Goal: Task Accomplishment & Management: Manage account settings

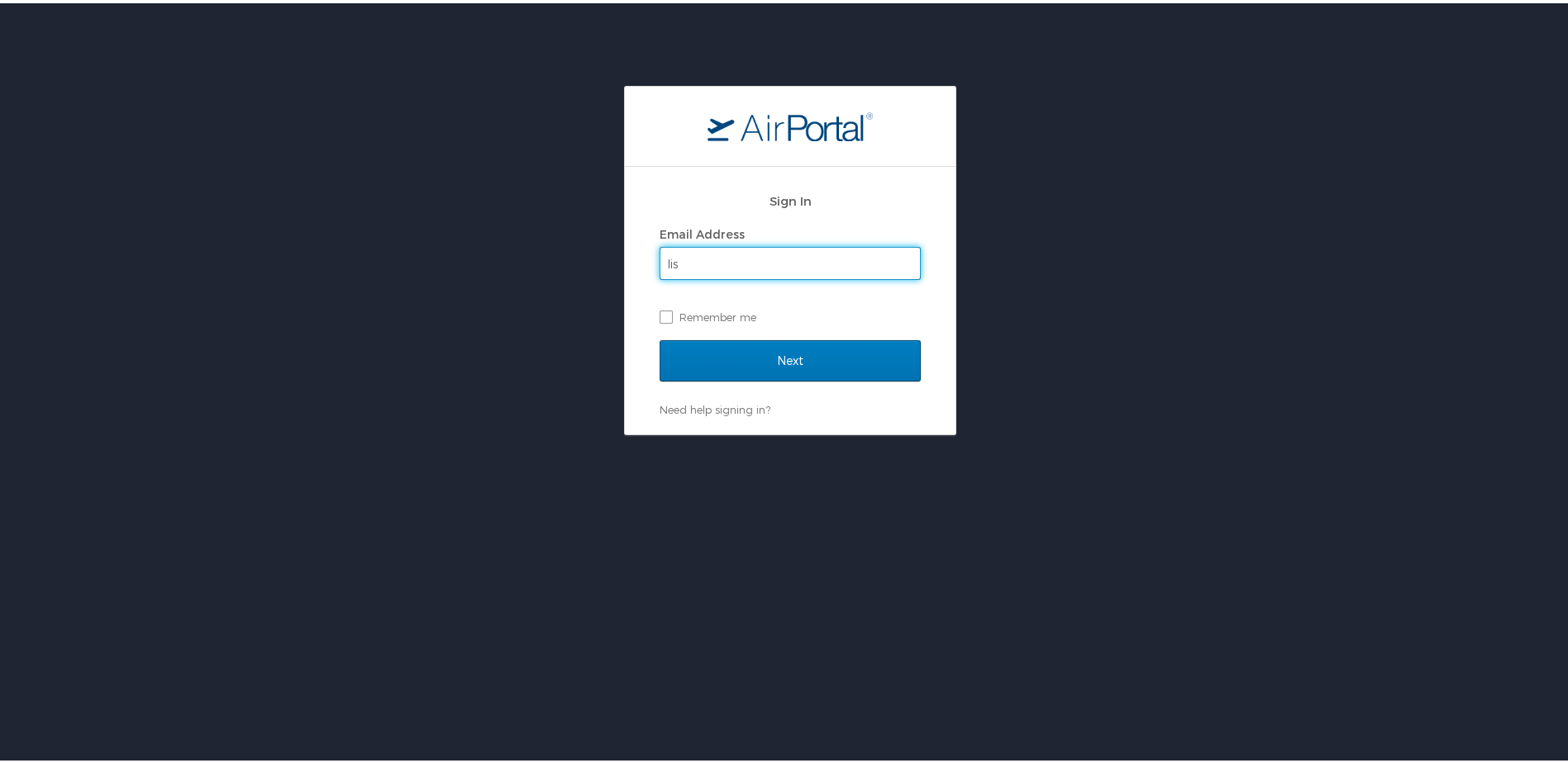
type input "lisa.craft@lsuhs.edu"
click at [662, 316] on label "Remember me" at bounding box center [790, 314] width 261 height 25
click at [662, 316] on input "Remember me" at bounding box center [664, 312] width 10 height 10
checkbox input "true"
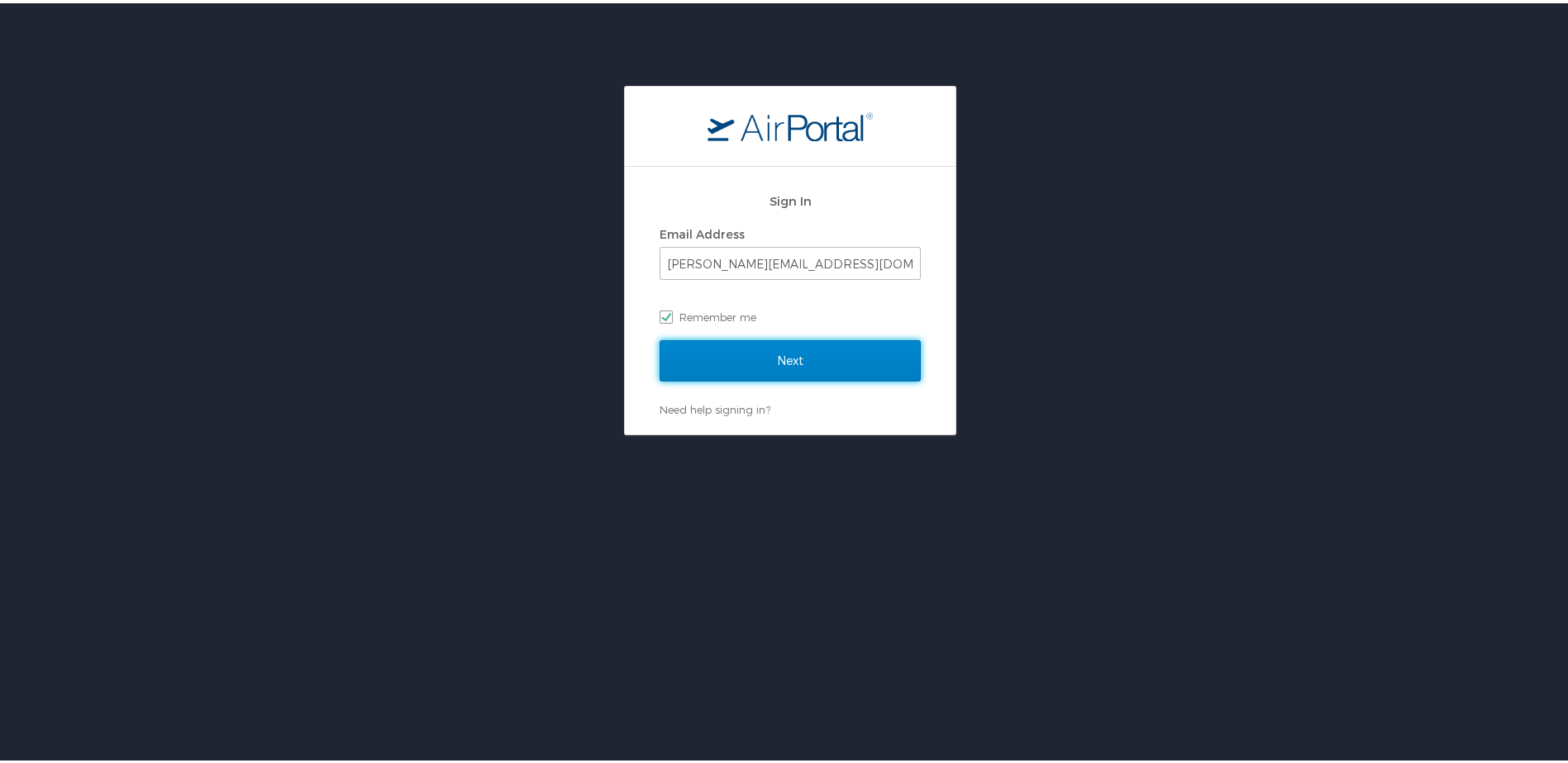
click at [776, 358] on input "Next" at bounding box center [790, 358] width 261 height 42
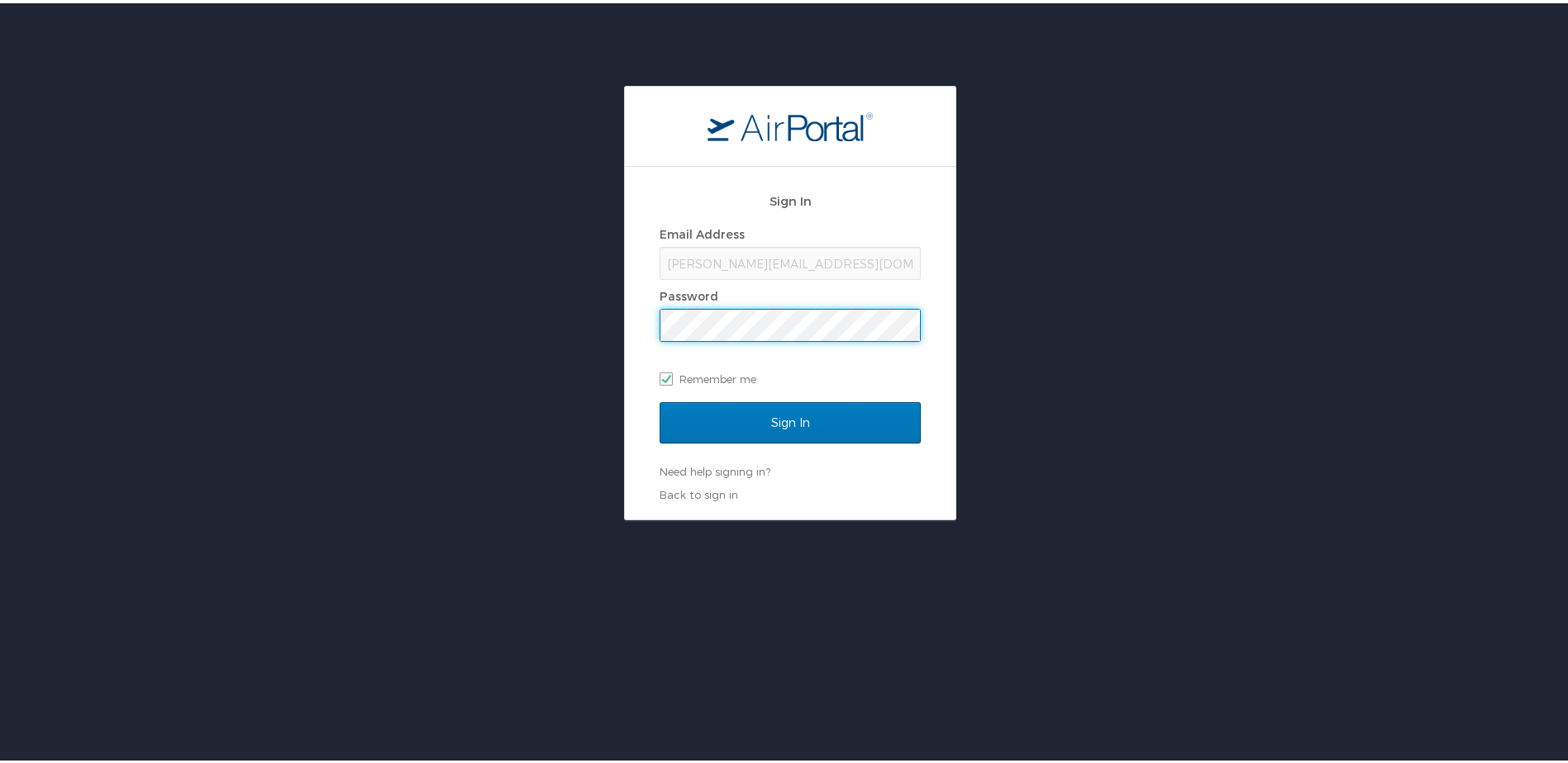
click at [659, 399] on input "Sign In" at bounding box center [790, 420] width 261 height 42
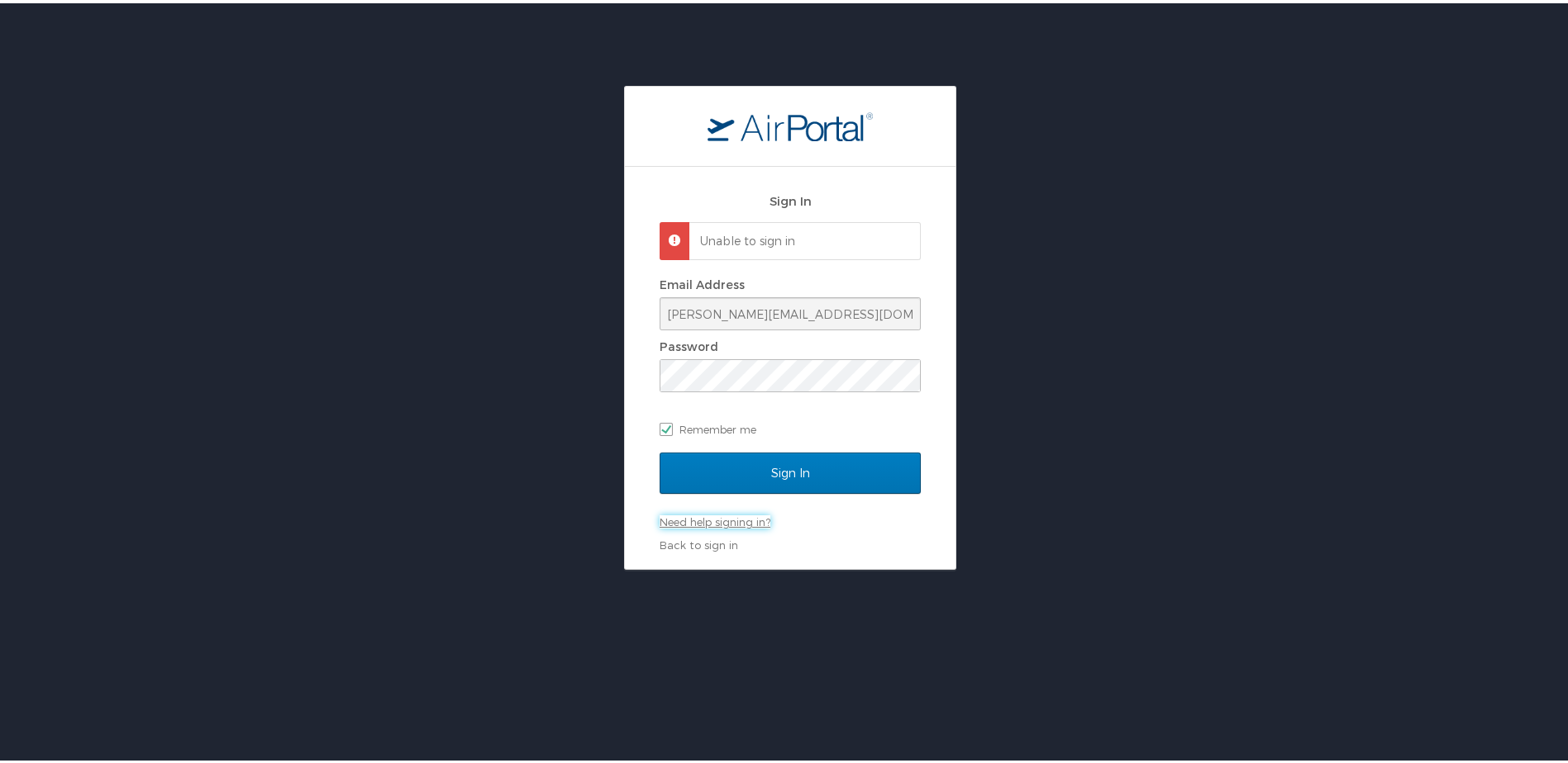
click at [706, 516] on link "Need help signing in?" at bounding box center [714, 519] width 111 height 13
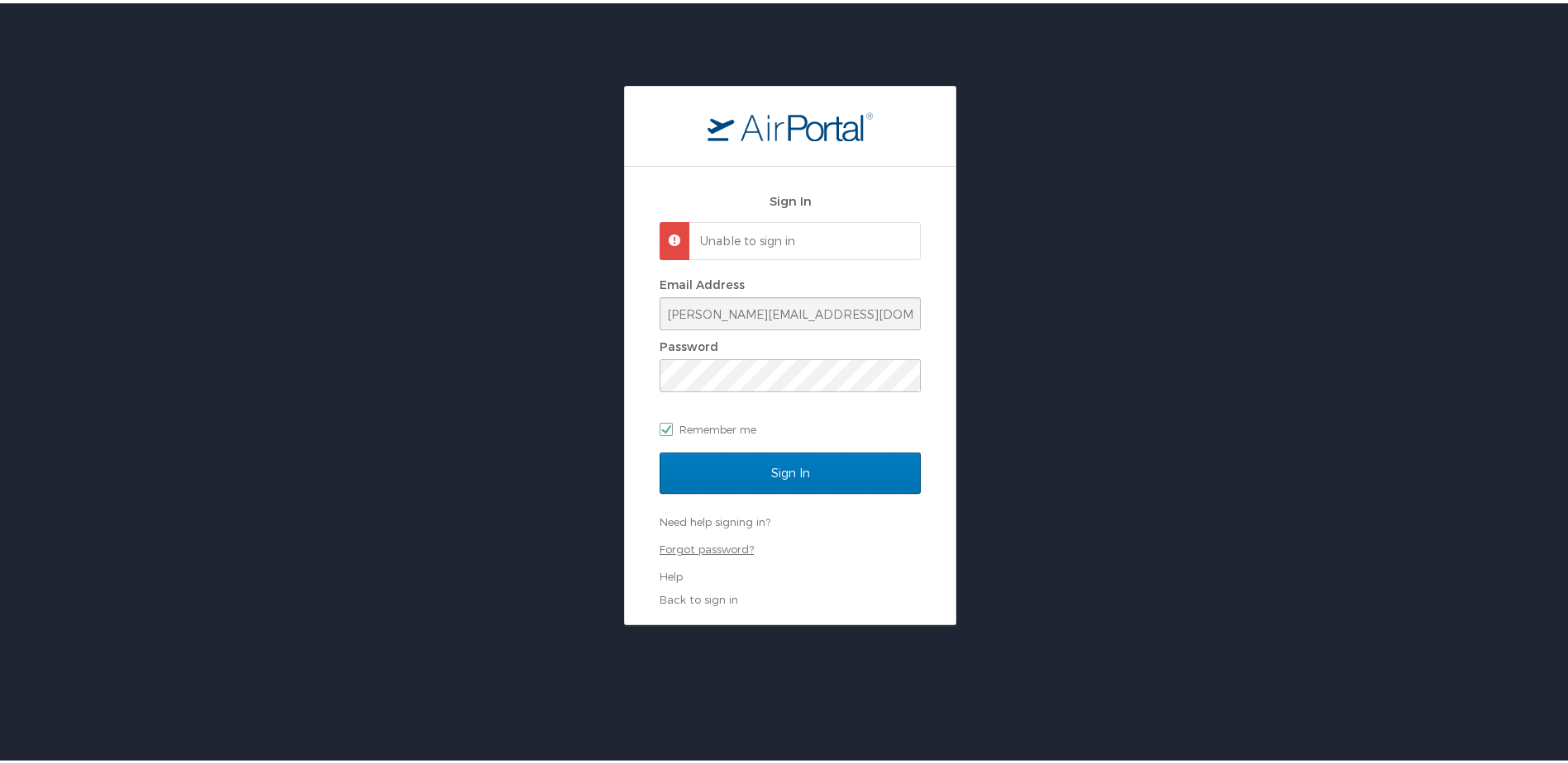
click at [695, 544] on link "Forgot password?" at bounding box center [706, 546] width 95 height 13
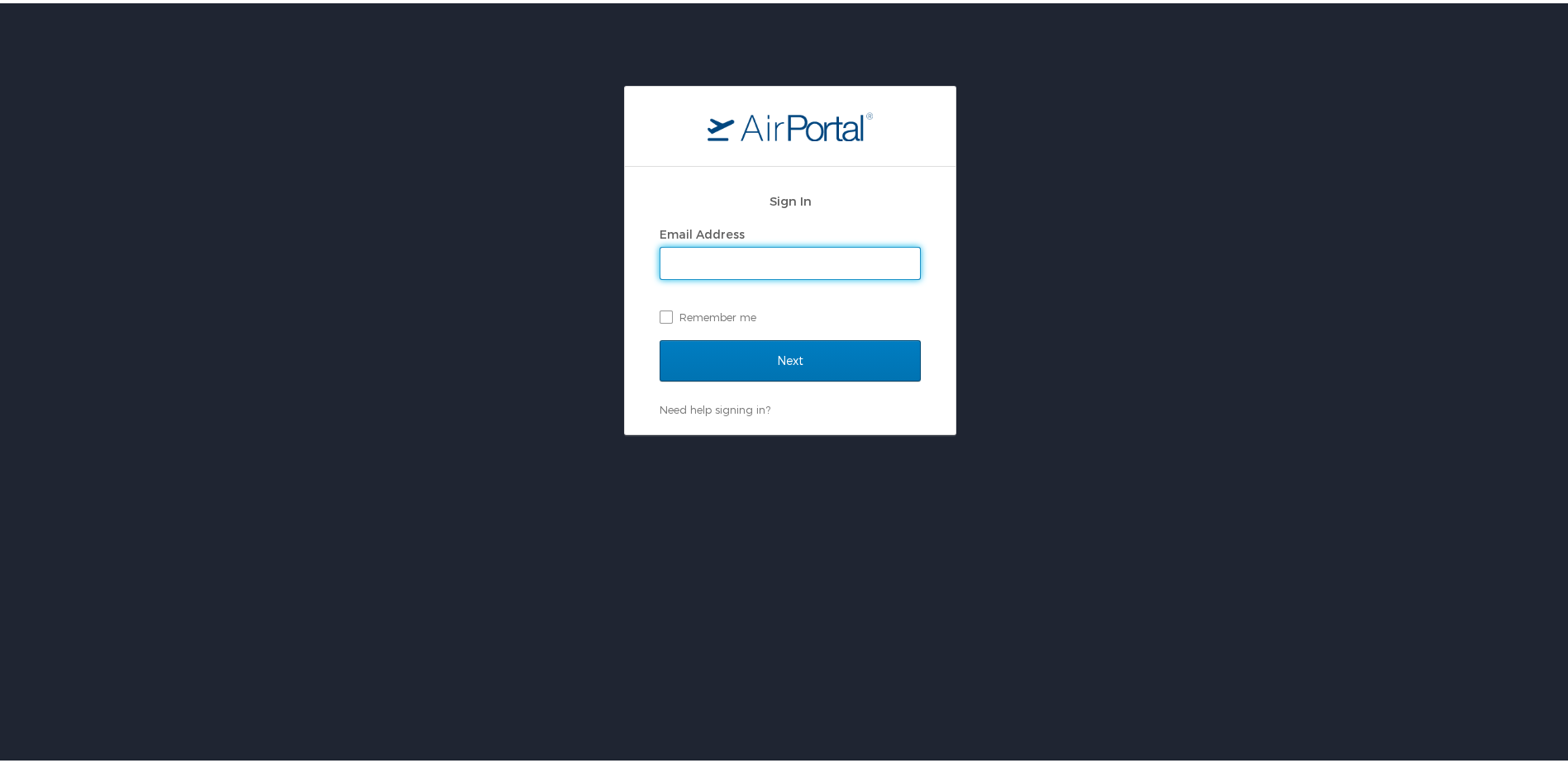
type input "[PERSON_NAME][EMAIL_ADDRESS][DOMAIN_NAME]"
click at [659, 316] on label "Remember me" at bounding box center [790, 314] width 261 height 25
click at [659, 316] on input "Remember me" at bounding box center [664, 312] width 10 height 10
checkbox input "true"
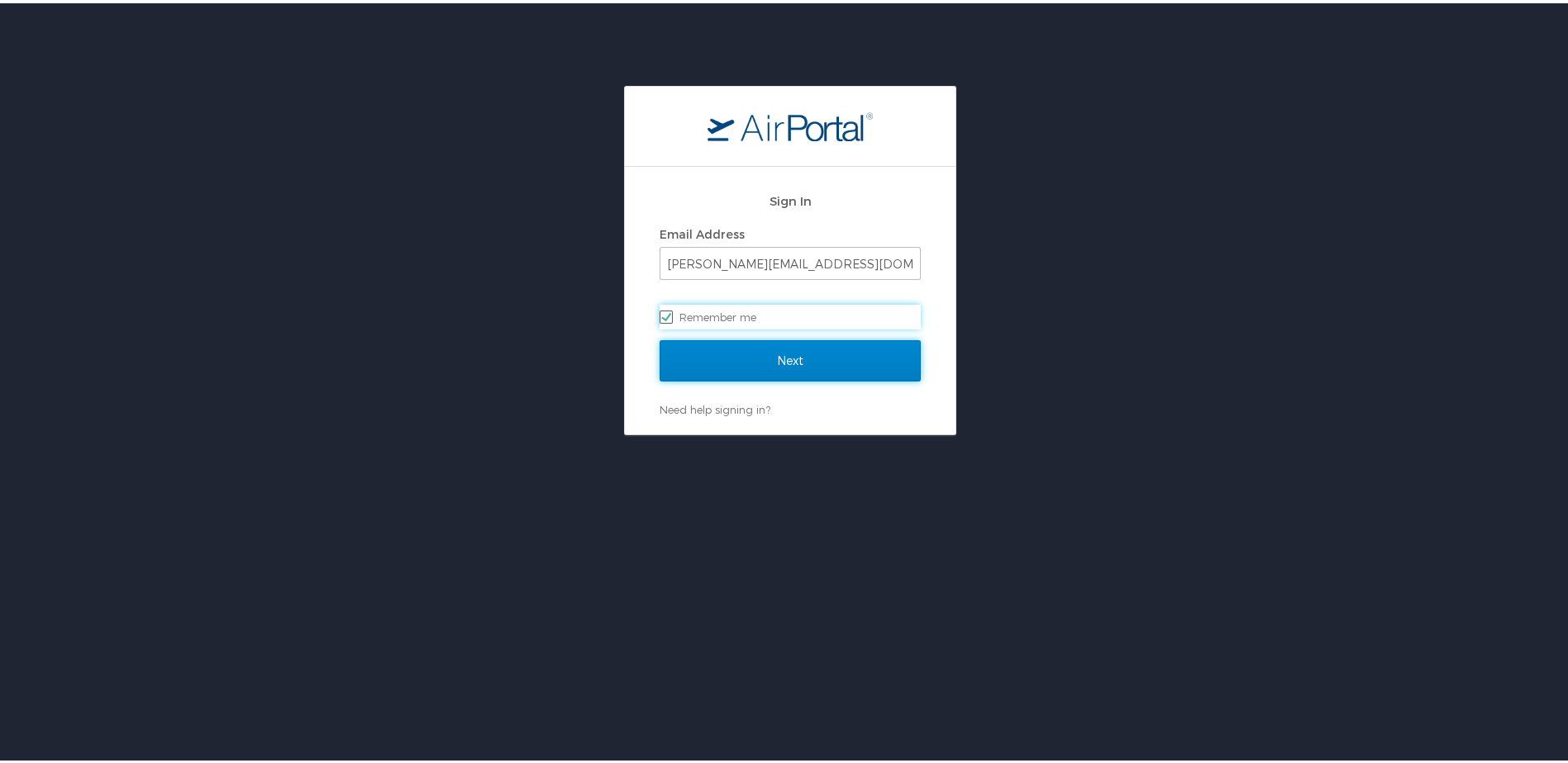
click at [777, 357] on input "Next" at bounding box center [790, 358] width 261 height 42
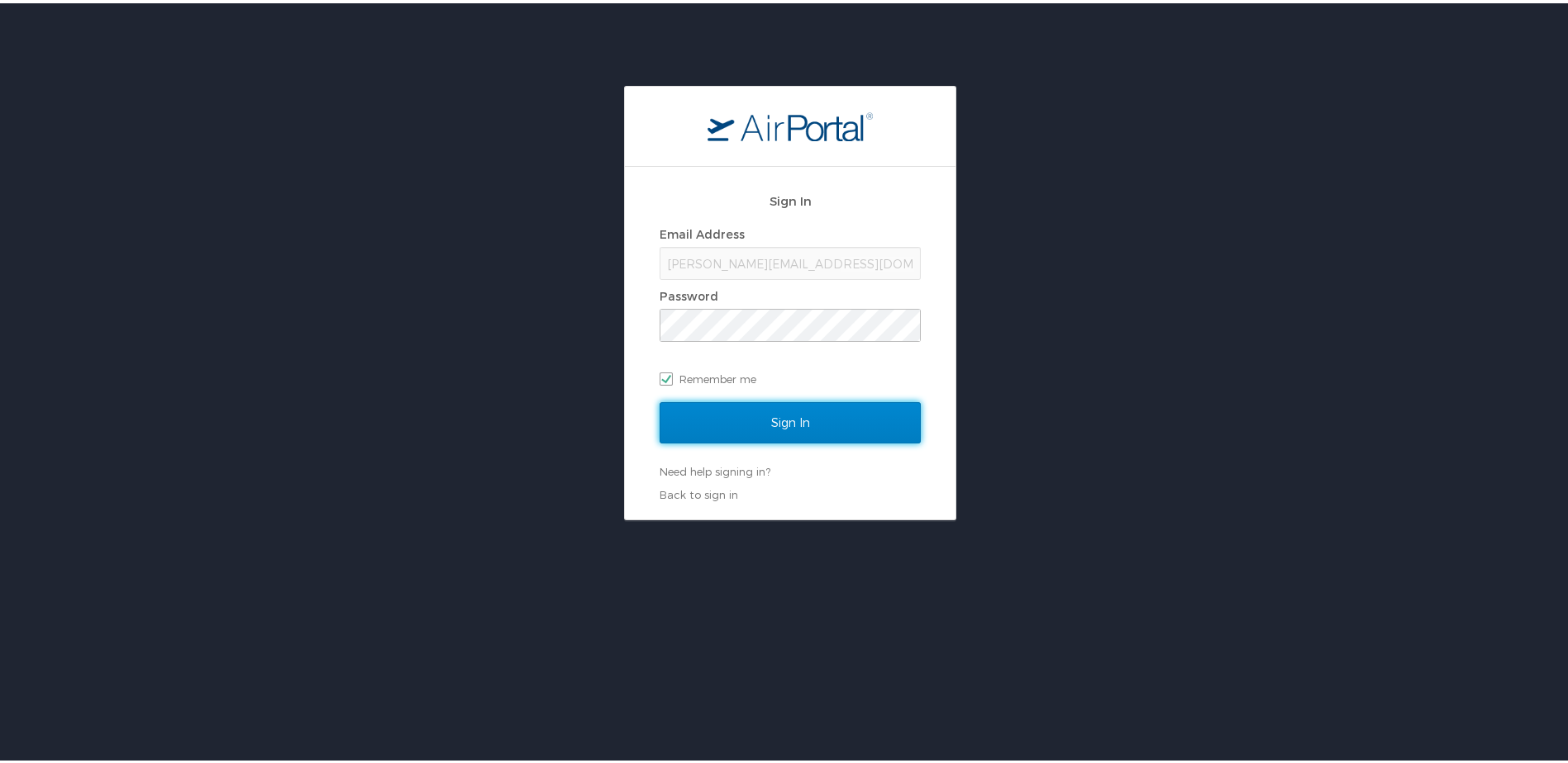
click at [777, 416] on input "Sign In" at bounding box center [790, 420] width 261 height 42
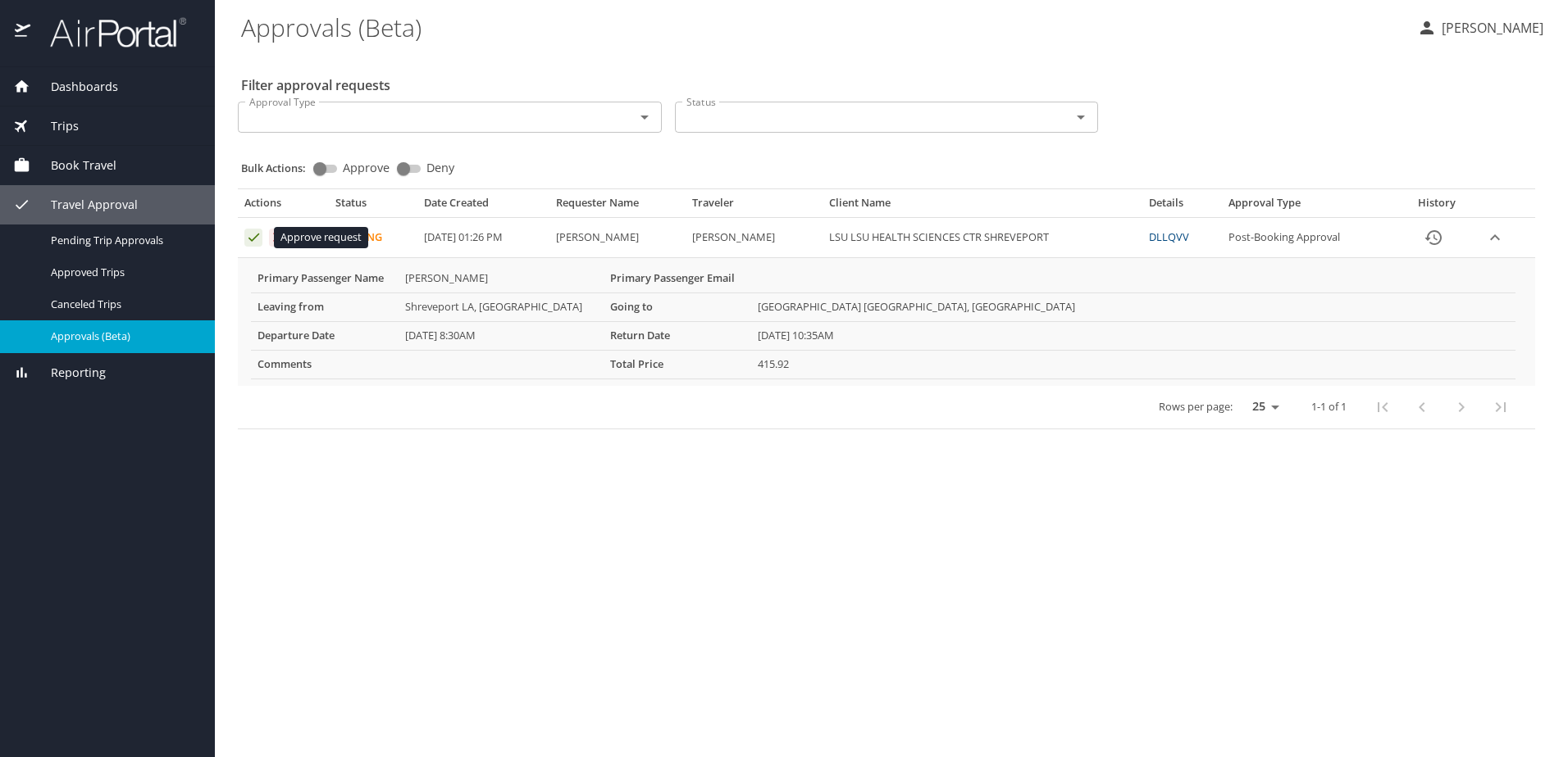
click at [251, 238] on icon "Approval table" at bounding box center [253, 237] width 16 height 16
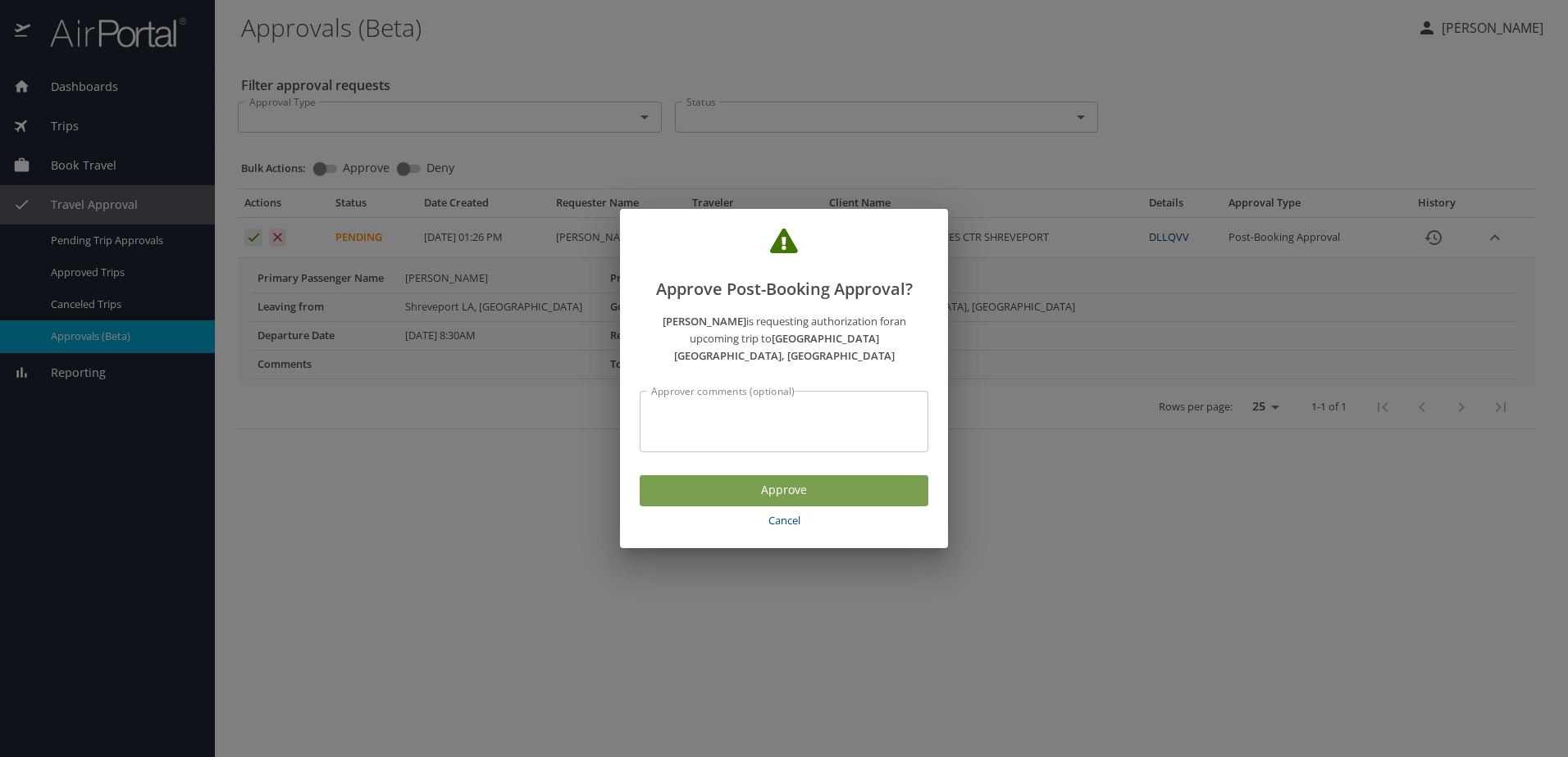
click at [779, 484] on span "Approve" at bounding box center [784, 491] width 263 height 21
